Goal: Information Seeking & Learning: Learn about a topic

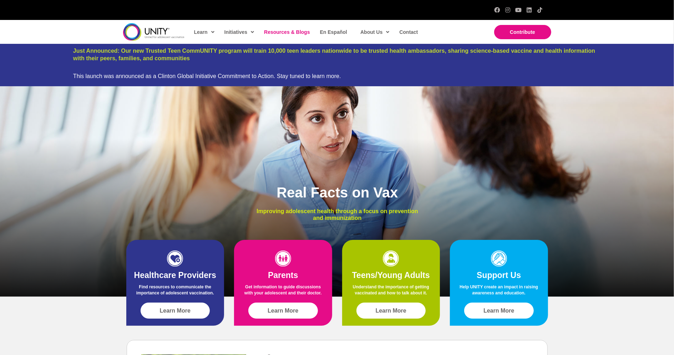
click at [274, 30] on span "Resources & Blogs" at bounding box center [287, 32] width 46 height 6
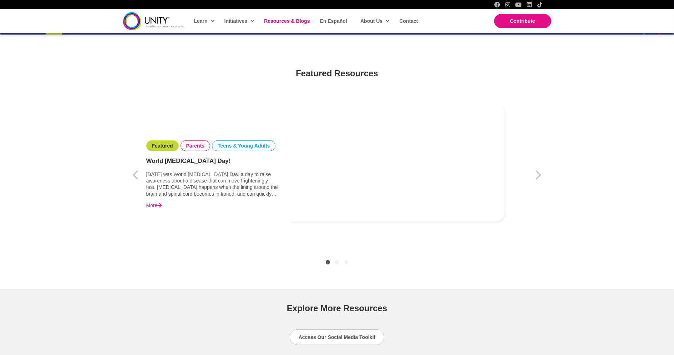
scroll to position [206, 0]
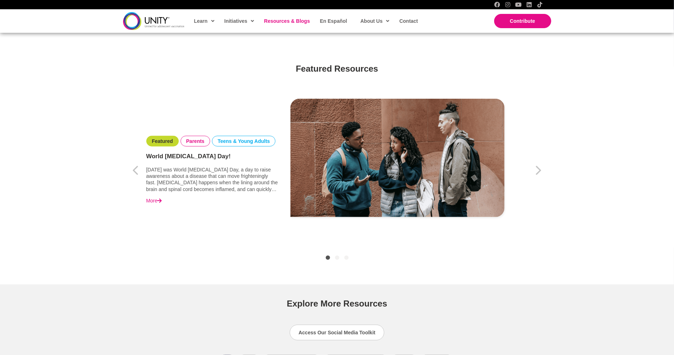
click at [193, 160] on link "World Meningitis Day!" at bounding box center [212, 156] width 132 height 9
click at [193, 157] on link "World [MEDICAL_DATA] Day!" at bounding box center [212, 156] width 132 height 9
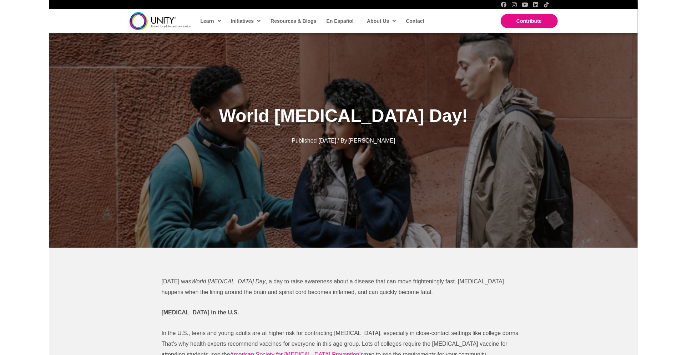
scroll to position [52, 0]
